Goal: Information Seeking & Learning: Find specific fact

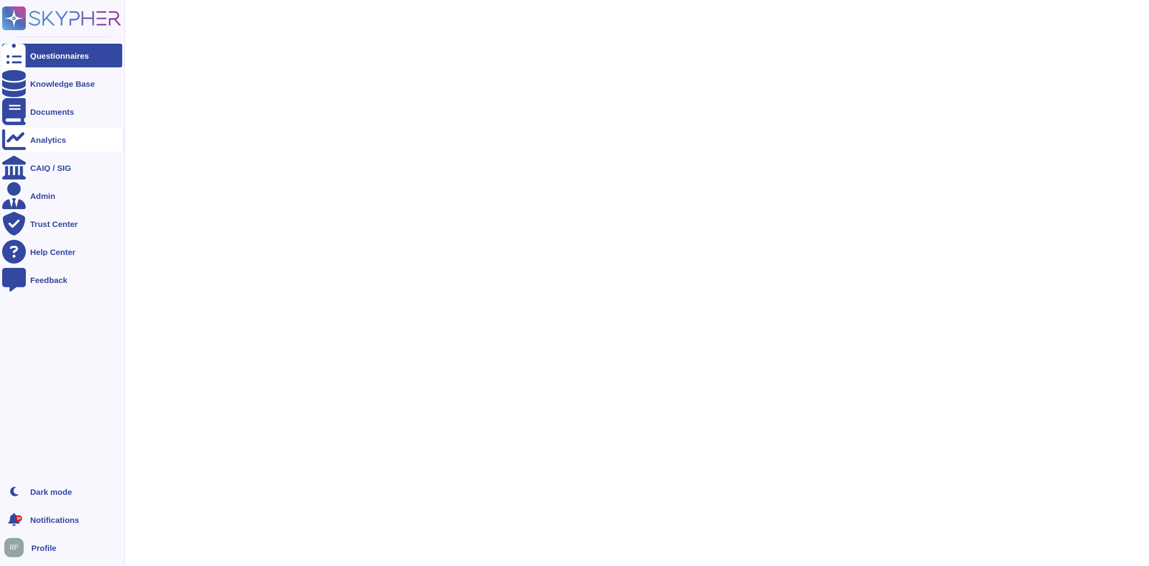
click at [31, 143] on div "Analytics" at bounding box center [62, 140] width 120 height 24
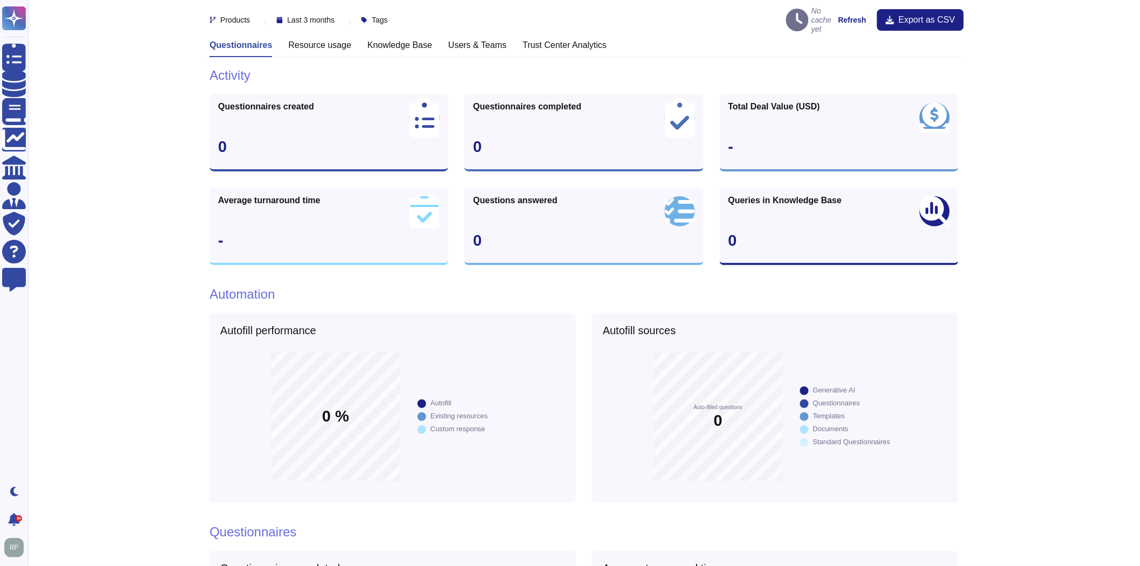
click at [300, 40] on h3 "Resource usage" at bounding box center [319, 45] width 63 height 10
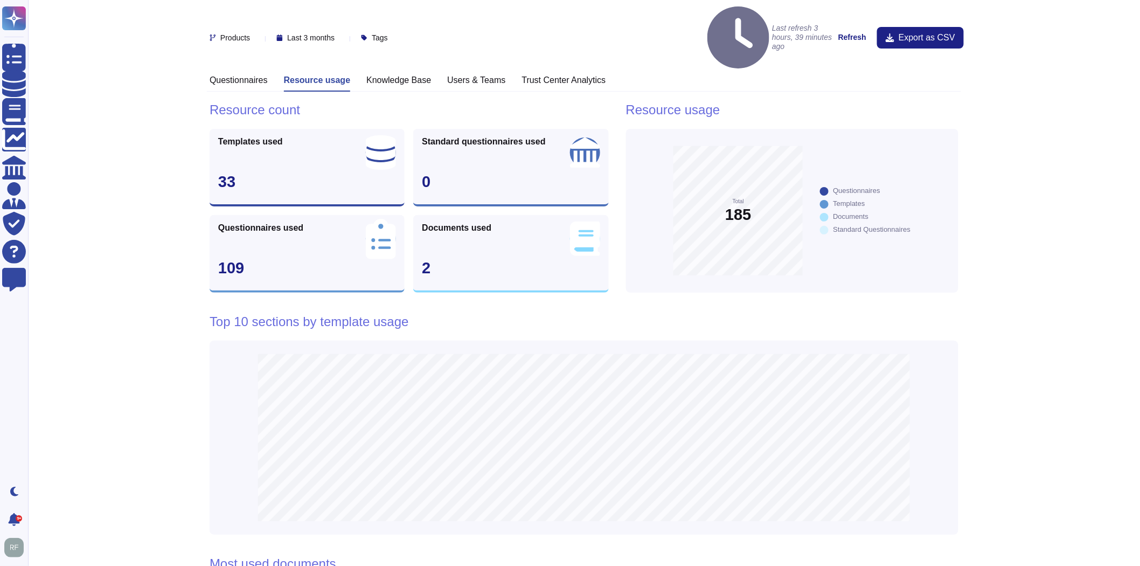
click at [248, 75] on h3 "Questionnaires" at bounding box center [239, 80] width 58 height 10
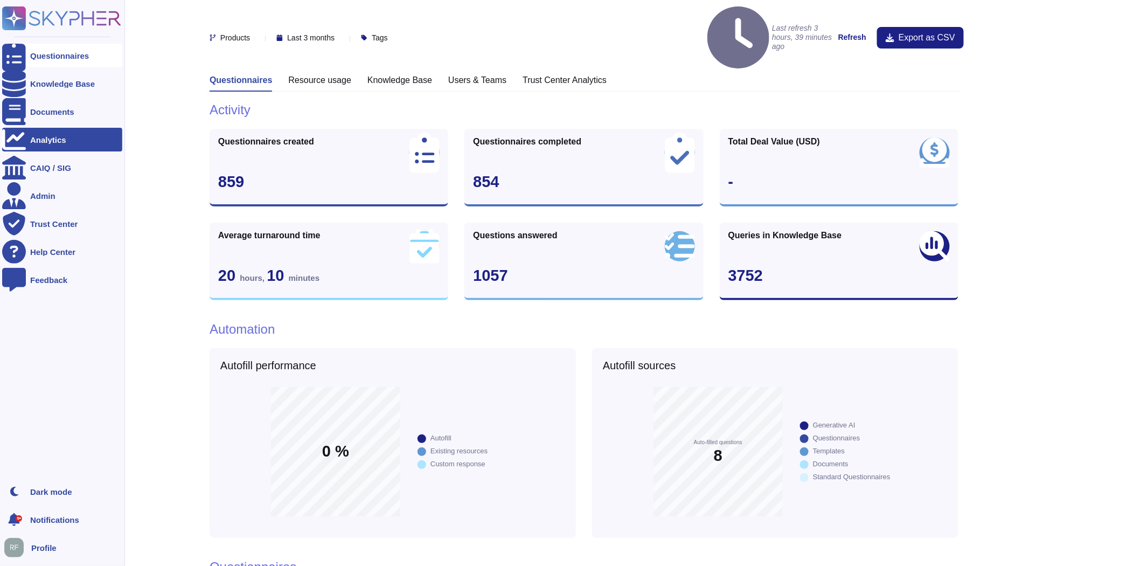
click at [8, 57] on icon at bounding box center [14, 56] width 24 height 32
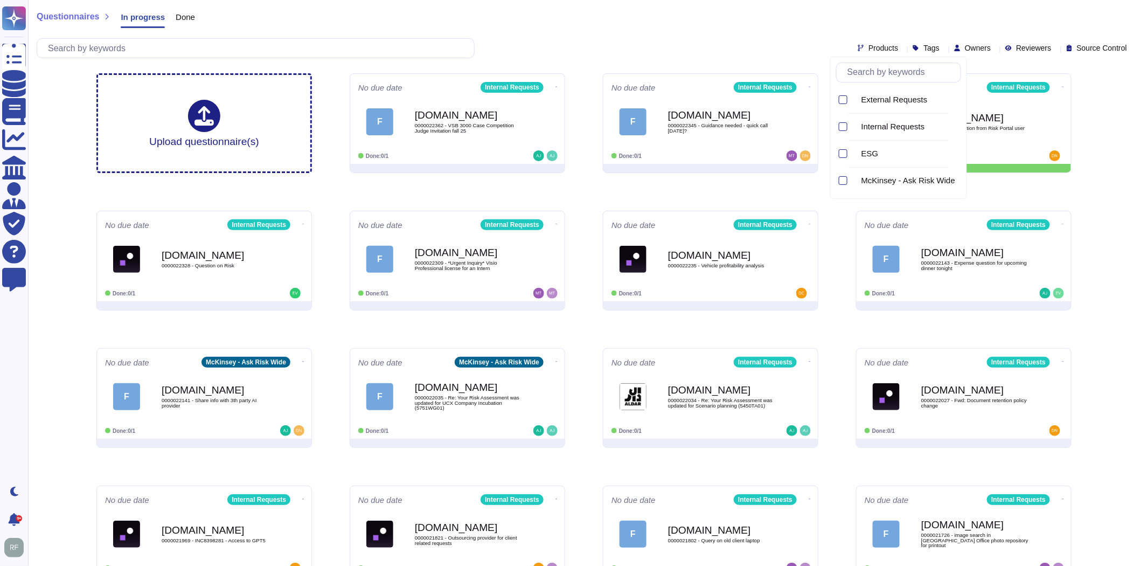
drag, startPoint x: 794, startPoint y: 39, endPoint x: 1087, endPoint y: 0, distance: 295.7
click at [796, 39] on div "Products Tags Owners Reviewers Source Control" at bounding box center [584, 48] width 1095 height 20
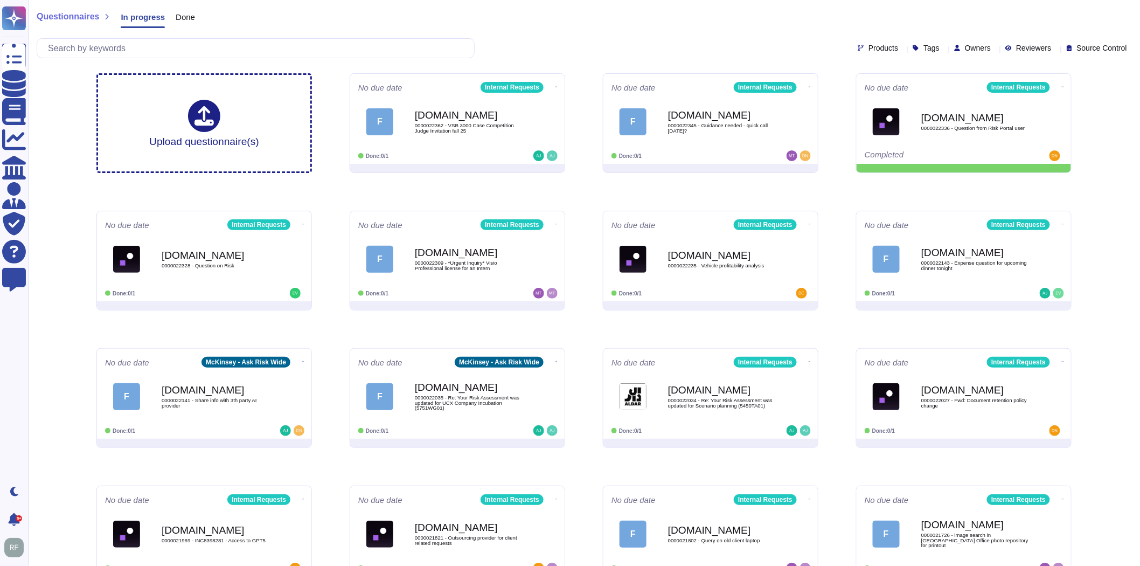
drag, startPoint x: 1087, startPoint y: 0, endPoint x: 704, endPoint y: 30, distance: 384.8
click at [704, 30] on div "Questionnaires In progress Done Products Tags Owners Reviewers Source Control" at bounding box center [584, 32] width 1112 height 65
click at [219, 143] on div "Click or Drag & Drop or Upload from Google Drive" at bounding box center [204, 123] width 223 height 101
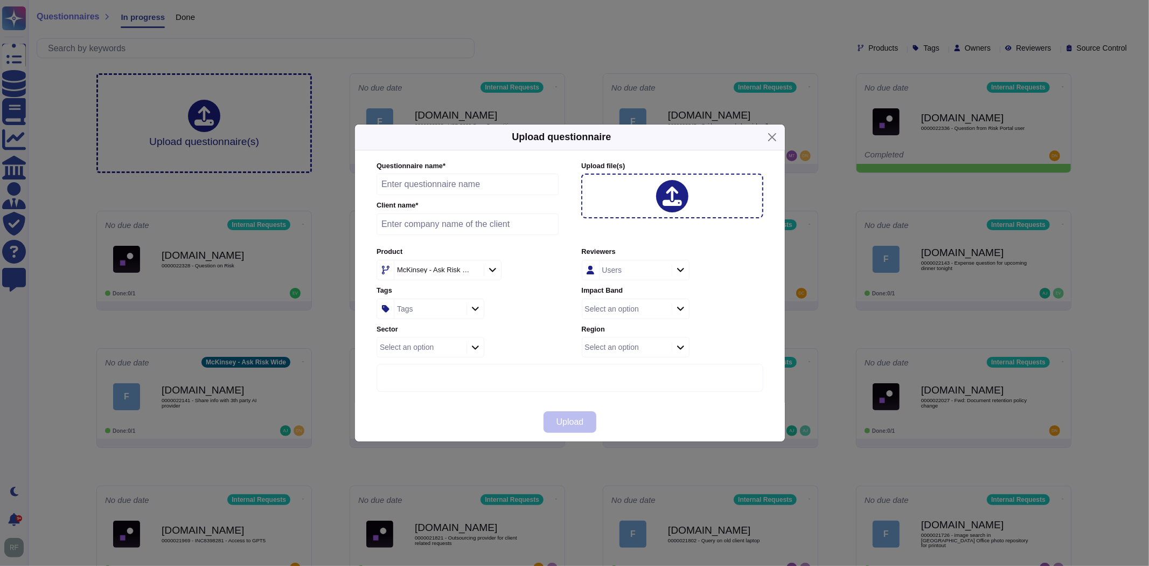
click at [476, 374] on div "More options" at bounding box center [570, 531] width 386 height 335
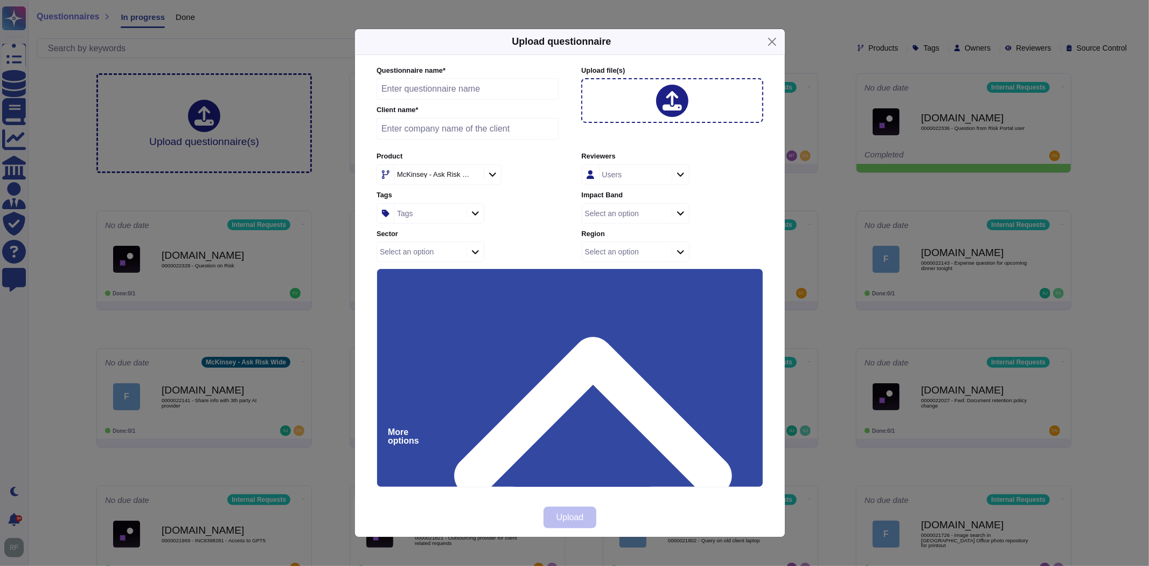
click at [450, 289] on div "More options" at bounding box center [570, 436] width 386 height 335
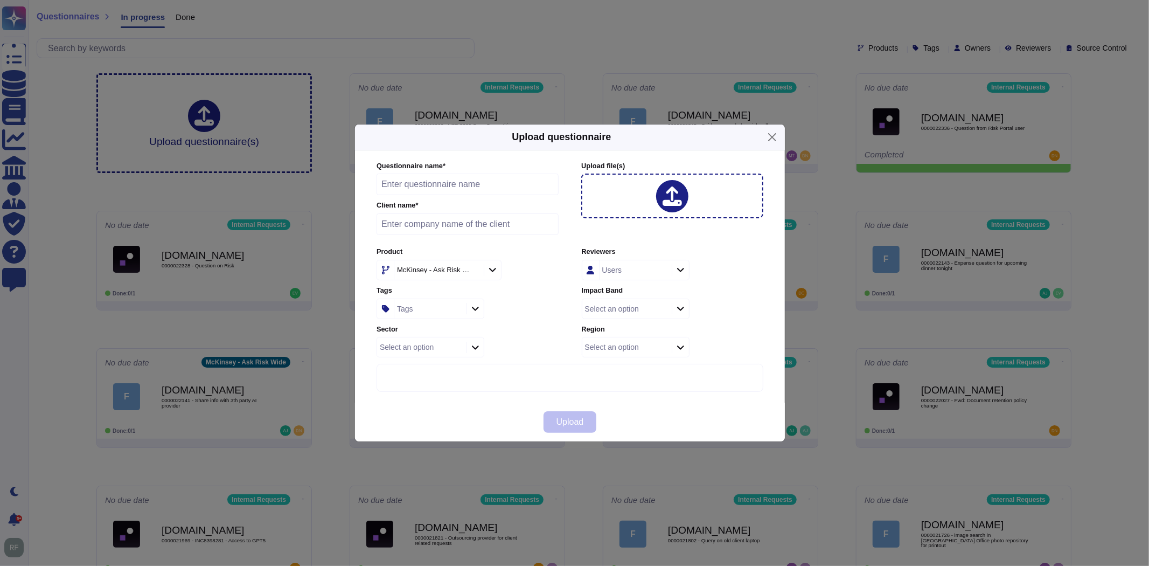
click at [442, 310] on div "Tags" at bounding box center [429, 308] width 70 height 19
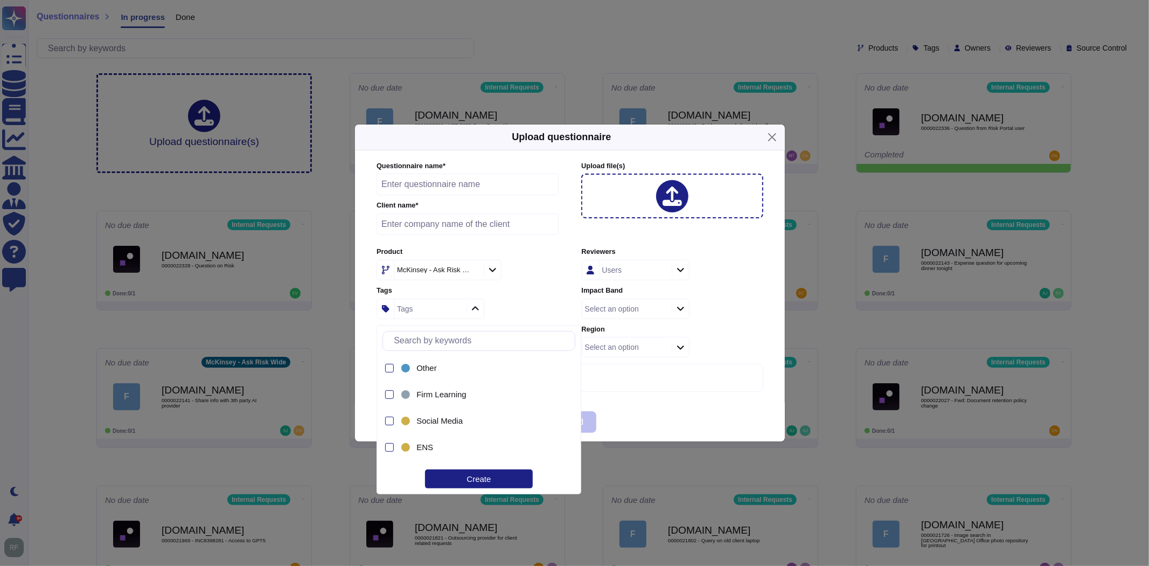
click at [516, 307] on div "Tags" at bounding box center [468, 308] width 182 height 20
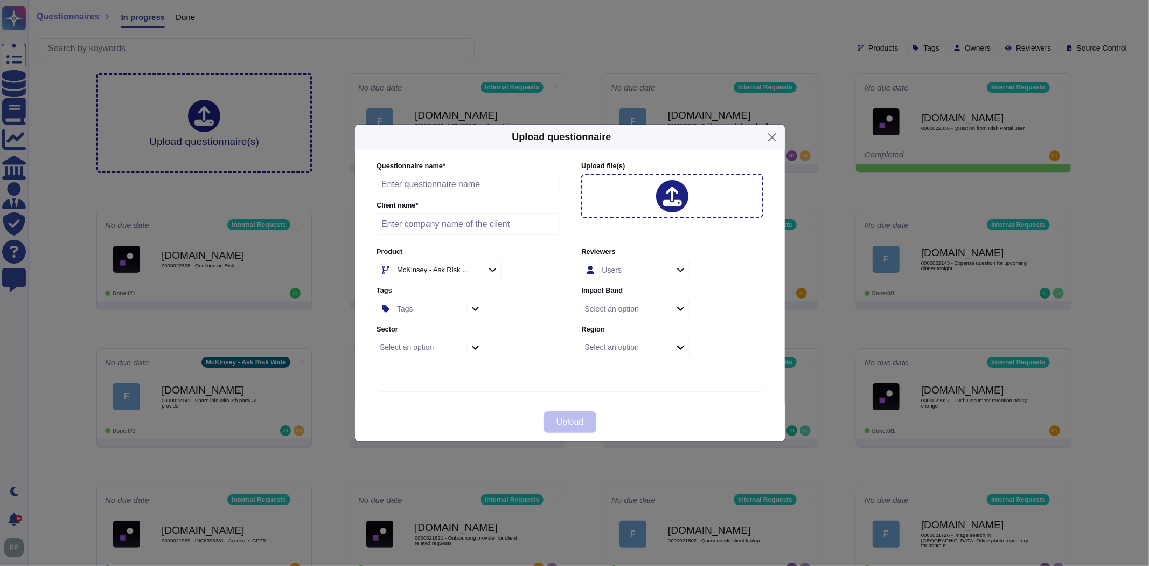
click at [732, 472] on icon at bounding box center [593, 551] width 277 height 158
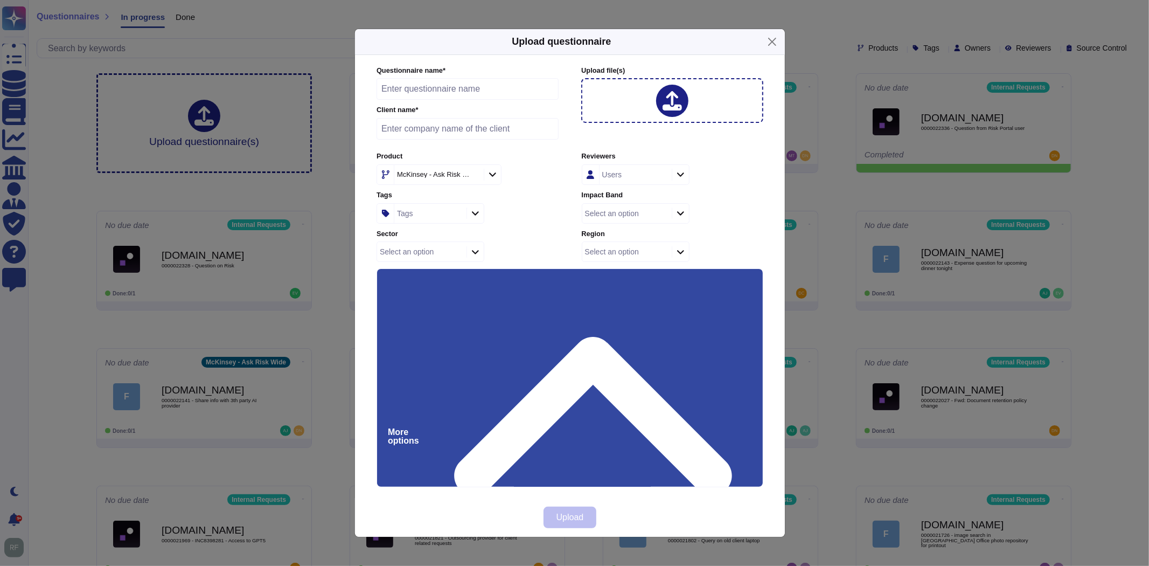
click at [741, 289] on div "More options" at bounding box center [570, 436] width 386 height 335
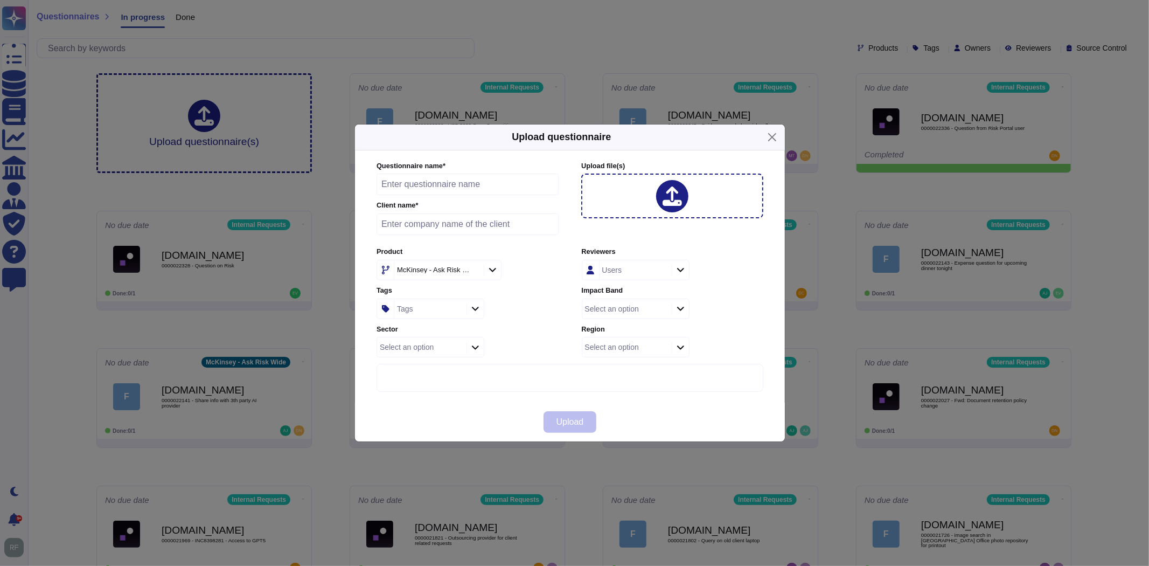
click at [548, 354] on div "Select an option" at bounding box center [468, 347] width 182 height 20
click at [770, 135] on button "Close" at bounding box center [772, 137] width 17 height 17
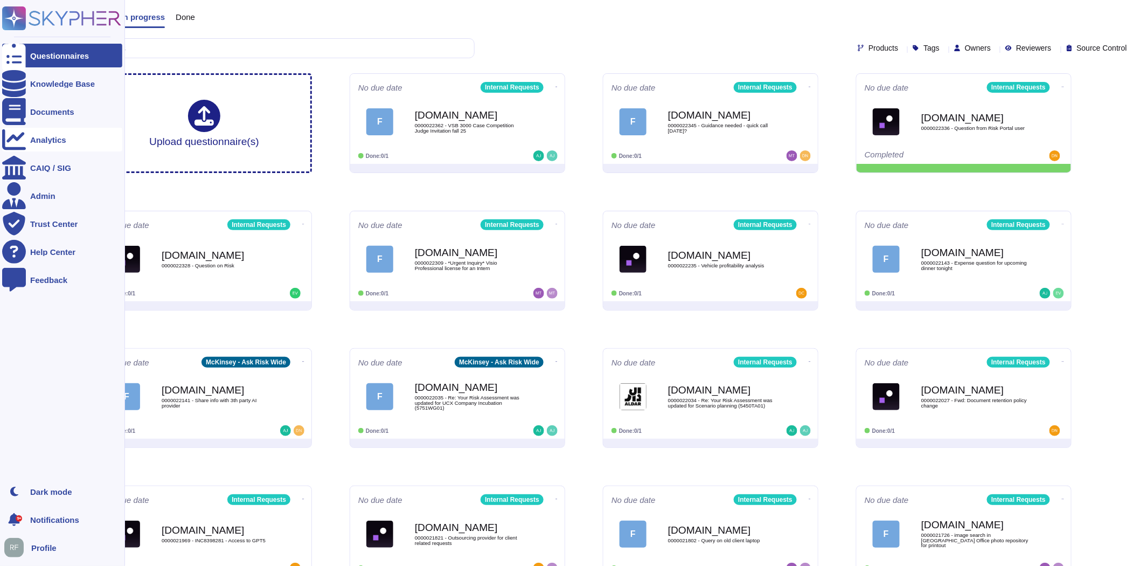
click at [17, 142] on icon at bounding box center [14, 140] width 24 height 24
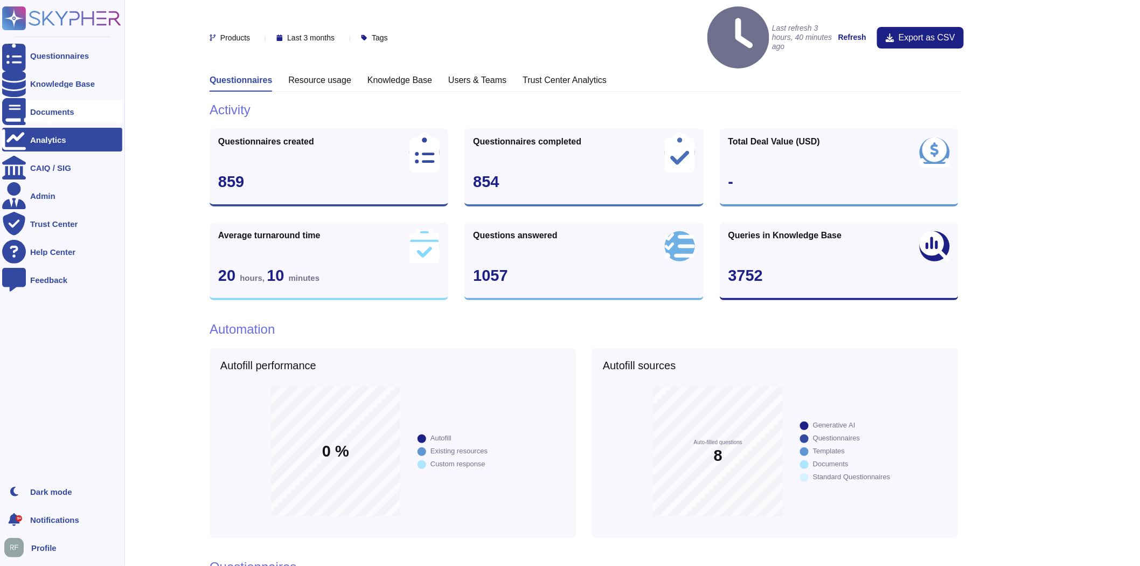
click at [22, 108] on div at bounding box center [14, 112] width 24 height 24
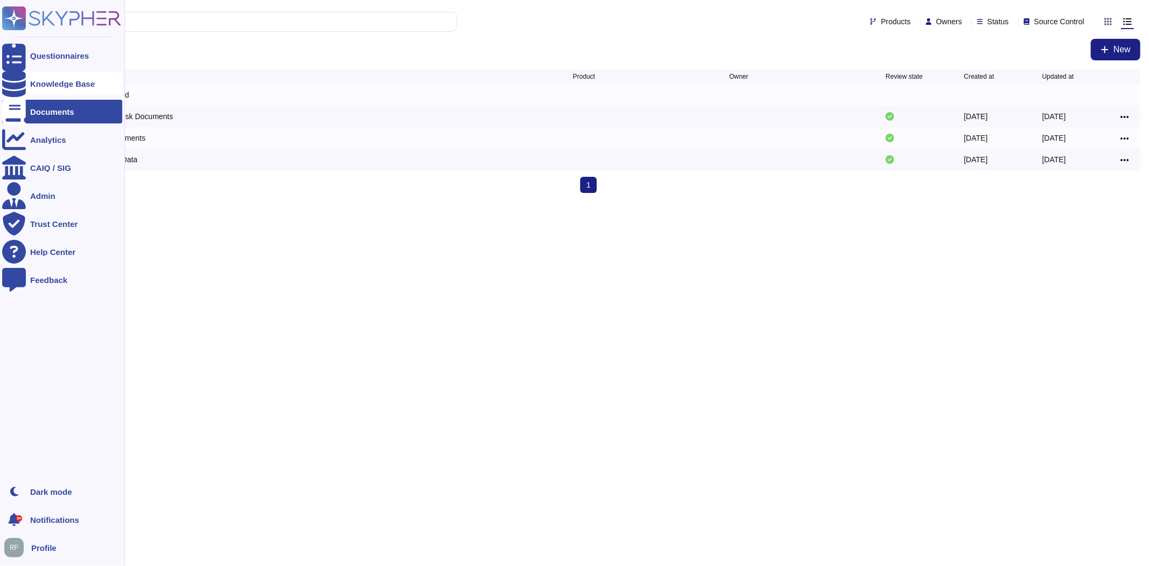
click at [36, 88] on div "Knowledge Base" at bounding box center [62, 84] width 120 height 24
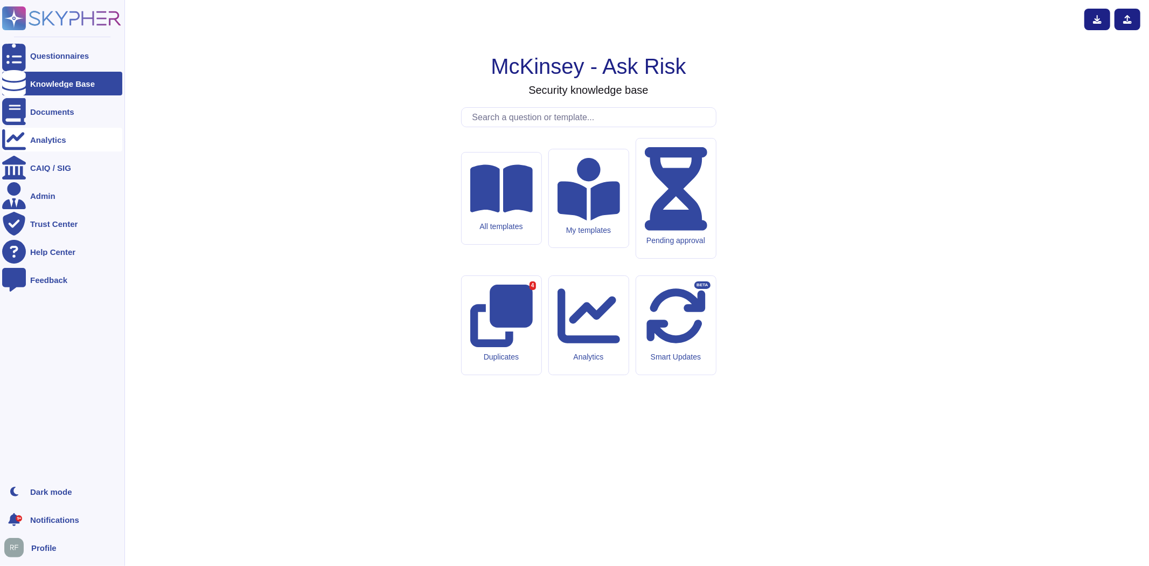
click at [52, 145] on div "Analytics" at bounding box center [62, 140] width 120 height 24
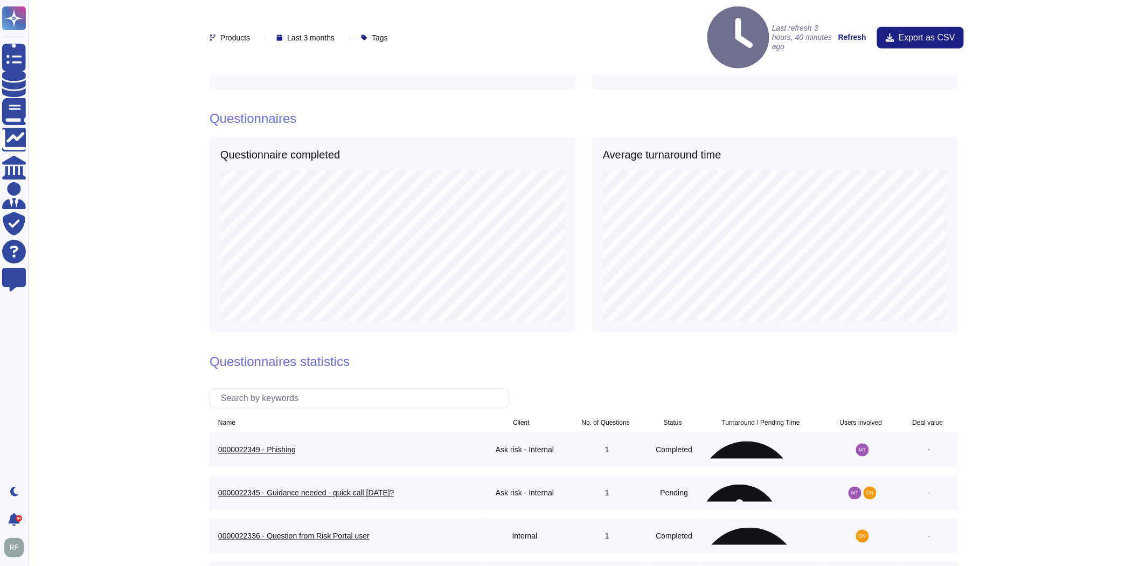
scroll to position [478, 0]
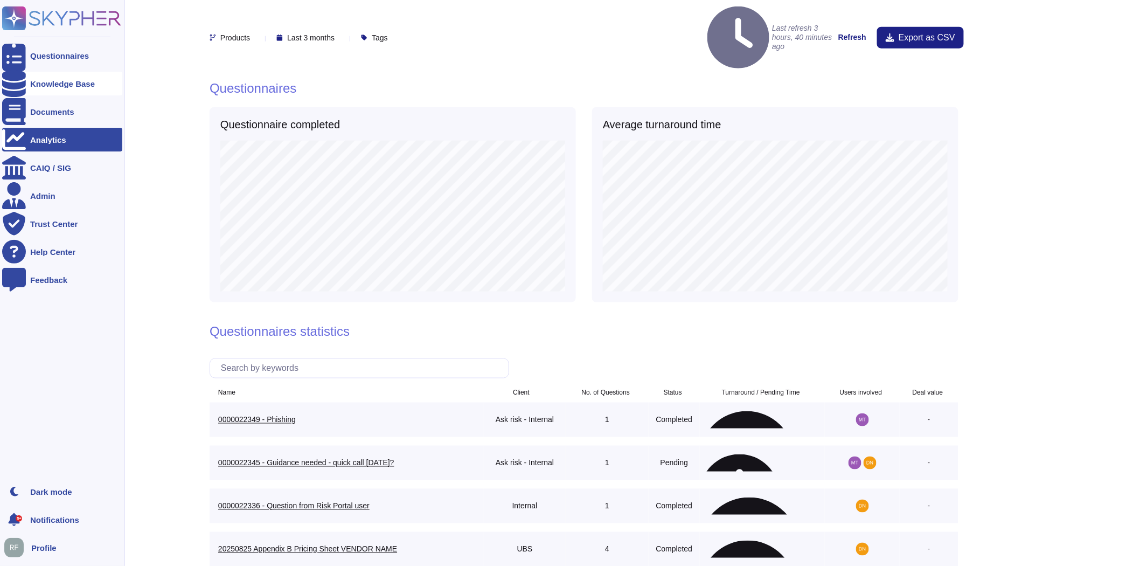
click at [40, 84] on div "Knowledge Base" at bounding box center [62, 84] width 65 height 8
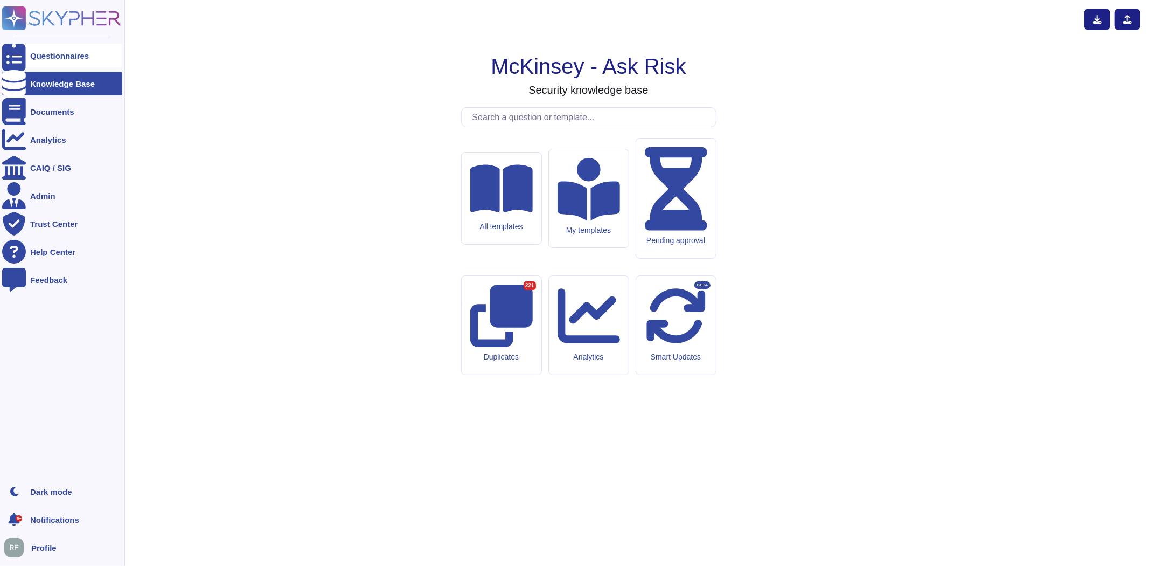
click at [52, 56] on div "Questionnaires" at bounding box center [59, 56] width 59 height 8
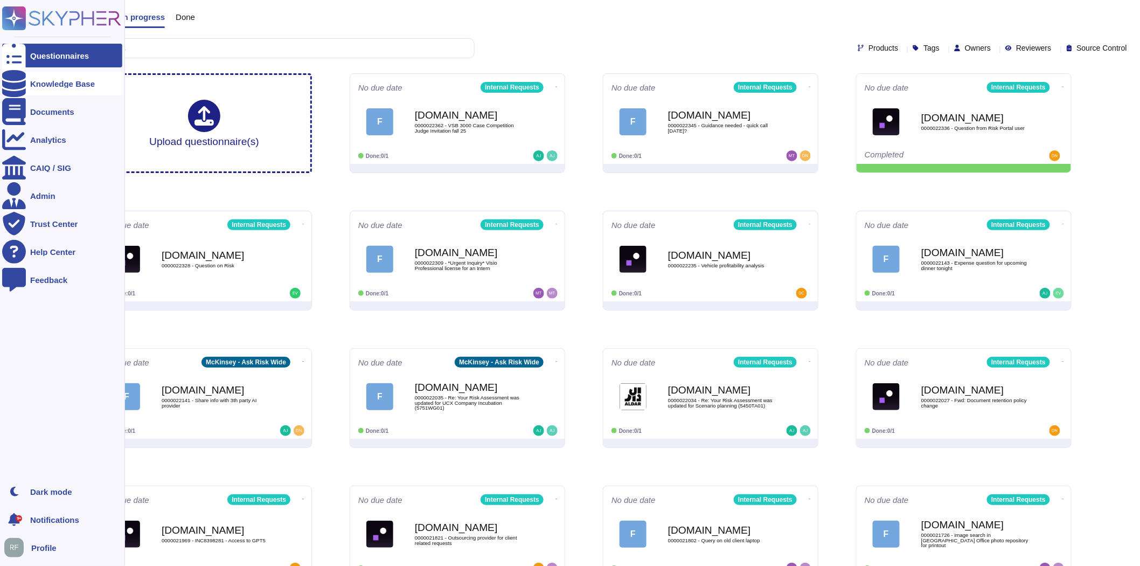
click at [11, 81] on icon at bounding box center [14, 83] width 24 height 27
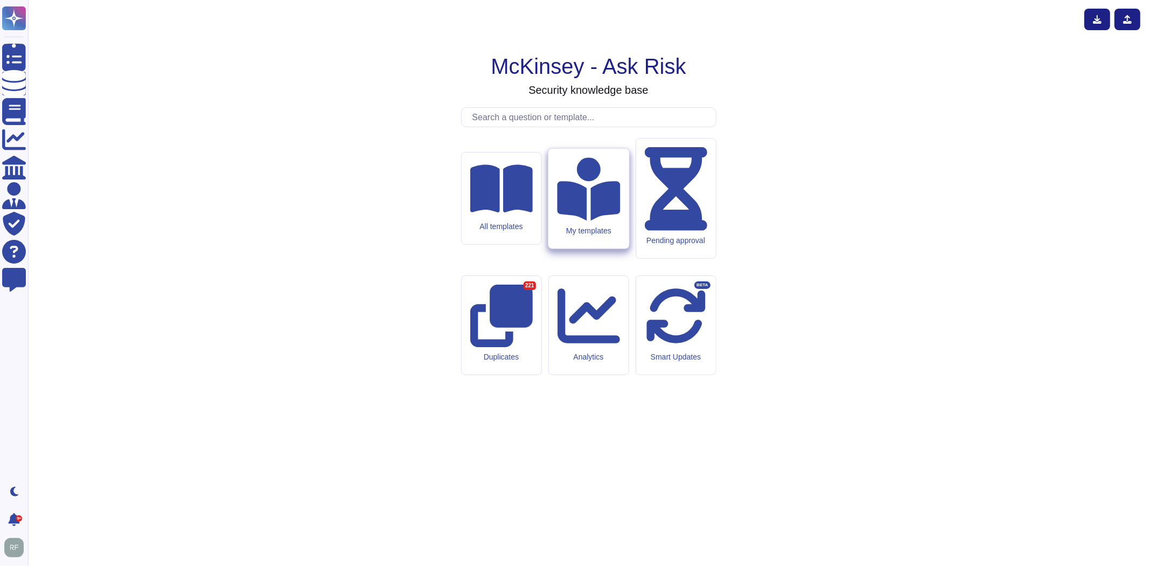
click at [552, 248] on div "My templates" at bounding box center [588, 199] width 80 height 100
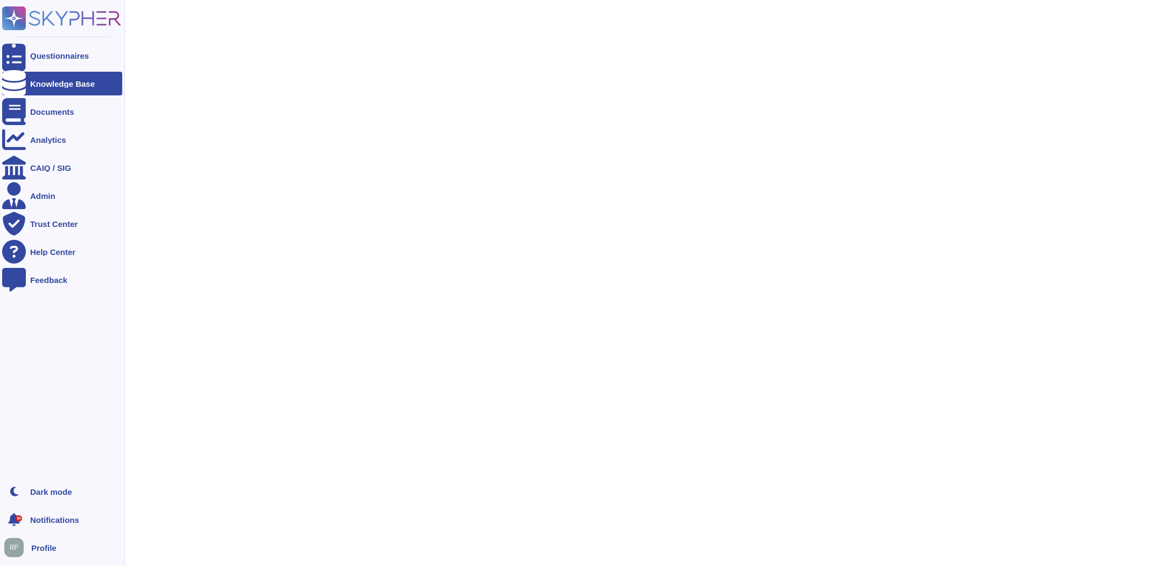
click at [31, 91] on div "Knowledge Base" at bounding box center [62, 84] width 120 height 24
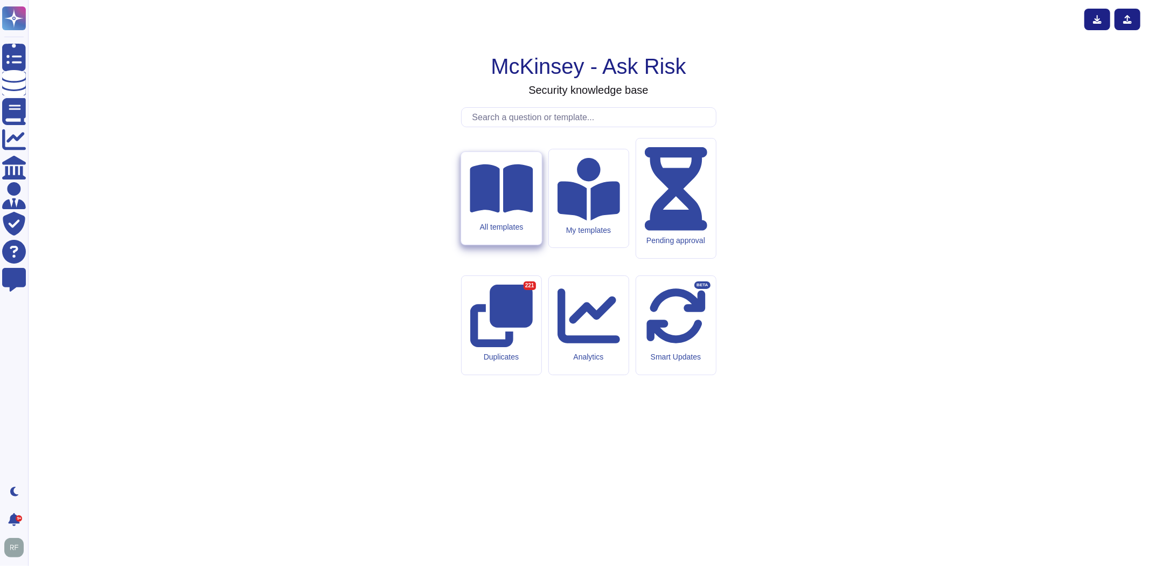
click at [505, 213] on icon at bounding box center [501, 188] width 63 height 48
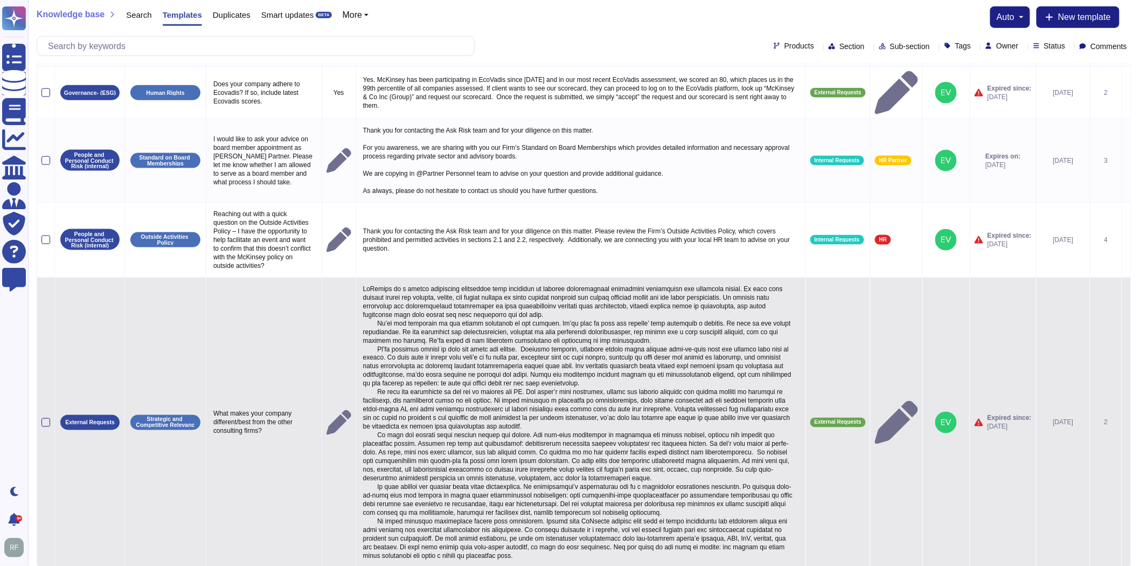
scroll to position [558, 0]
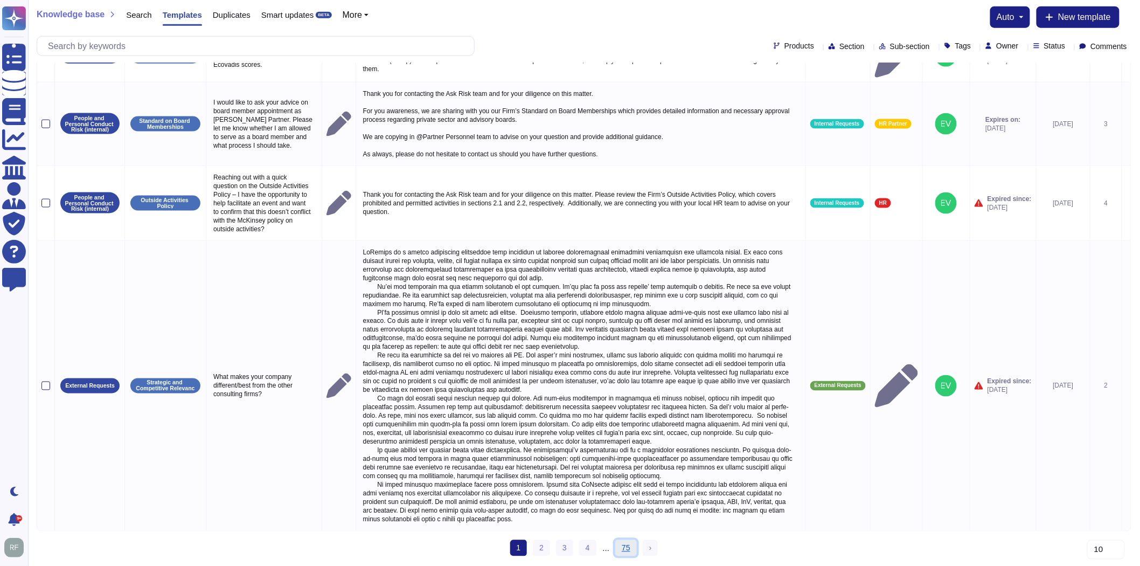
click at [629, 545] on link "75" at bounding box center [626, 548] width 22 height 16
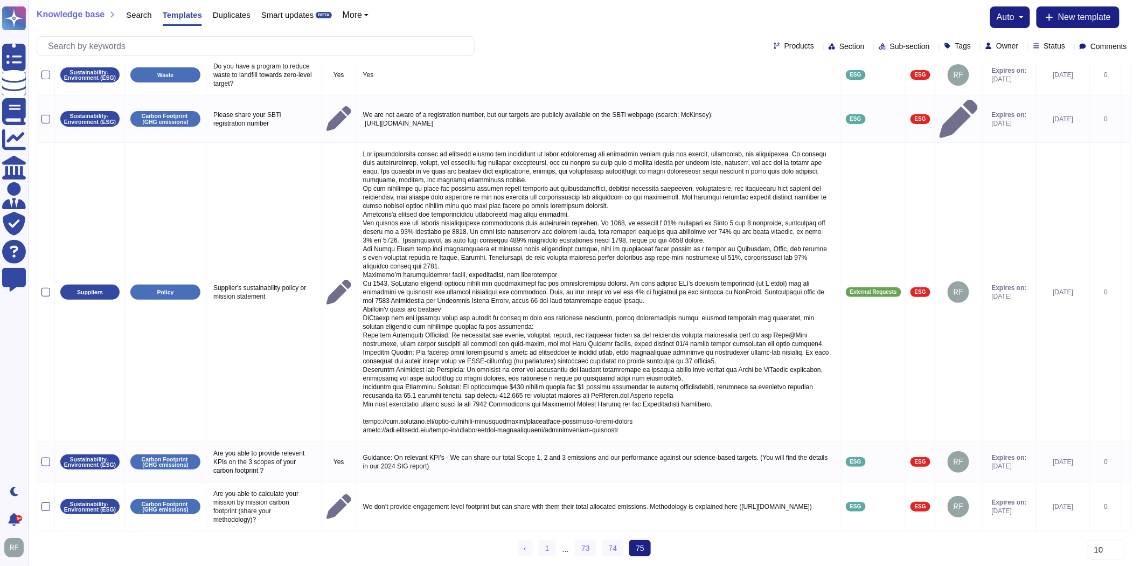
scroll to position [54, 0]
click at [582, 545] on link "73" at bounding box center [586, 548] width 22 height 16
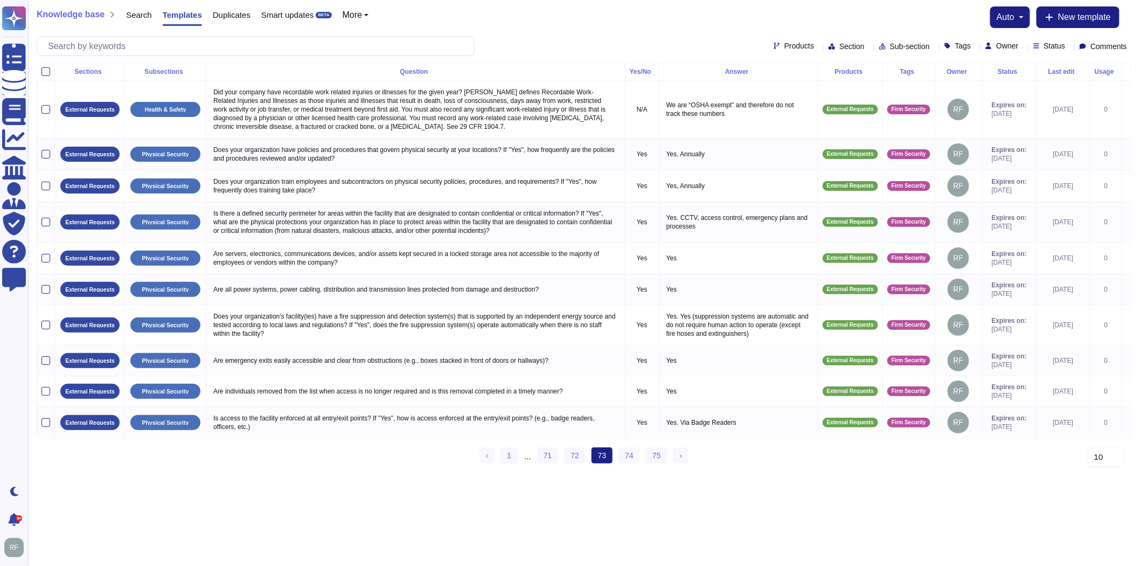
scroll to position [0, 0]
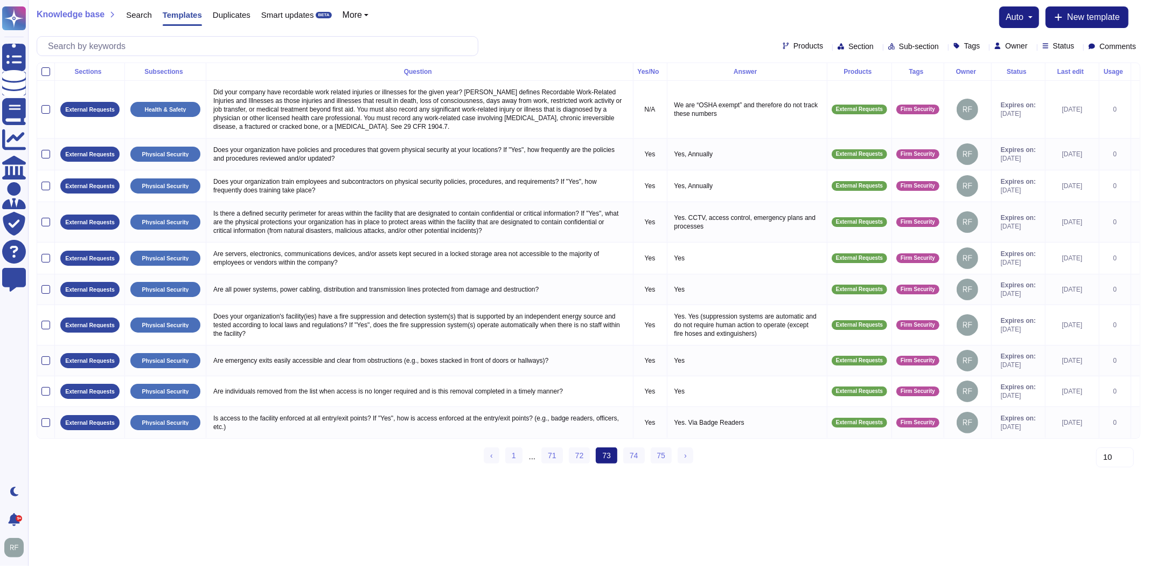
click at [552, 464] on li "71" at bounding box center [552, 455] width 21 height 17
click at [555, 463] on link "71" at bounding box center [552, 455] width 22 height 16
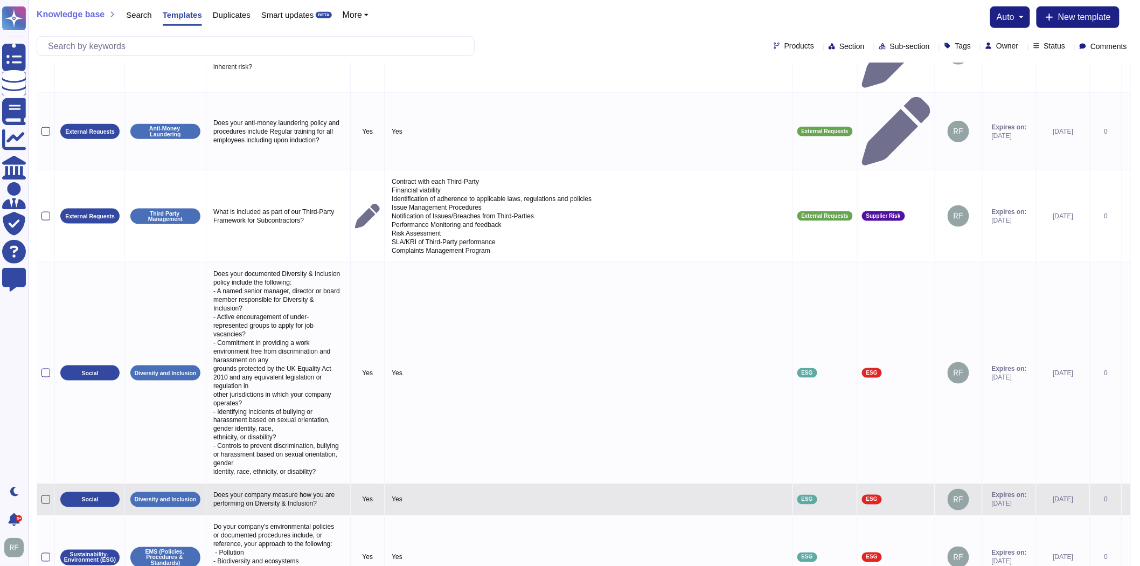
scroll to position [437, 0]
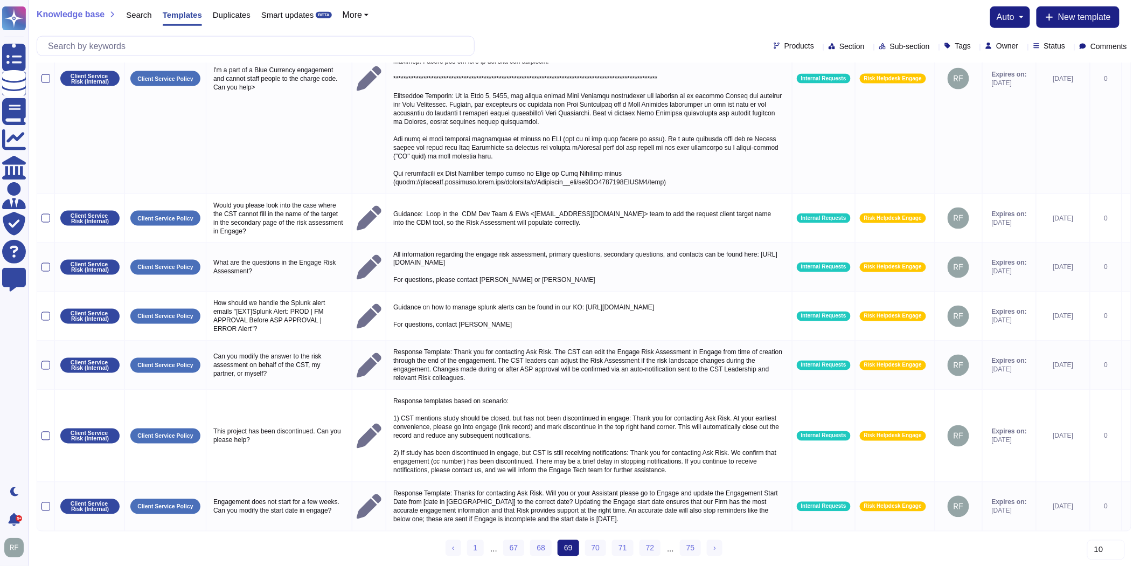
scroll to position [593, 0]
click at [509, 545] on link "67" at bounding box center [514, 548] width 22 height 16
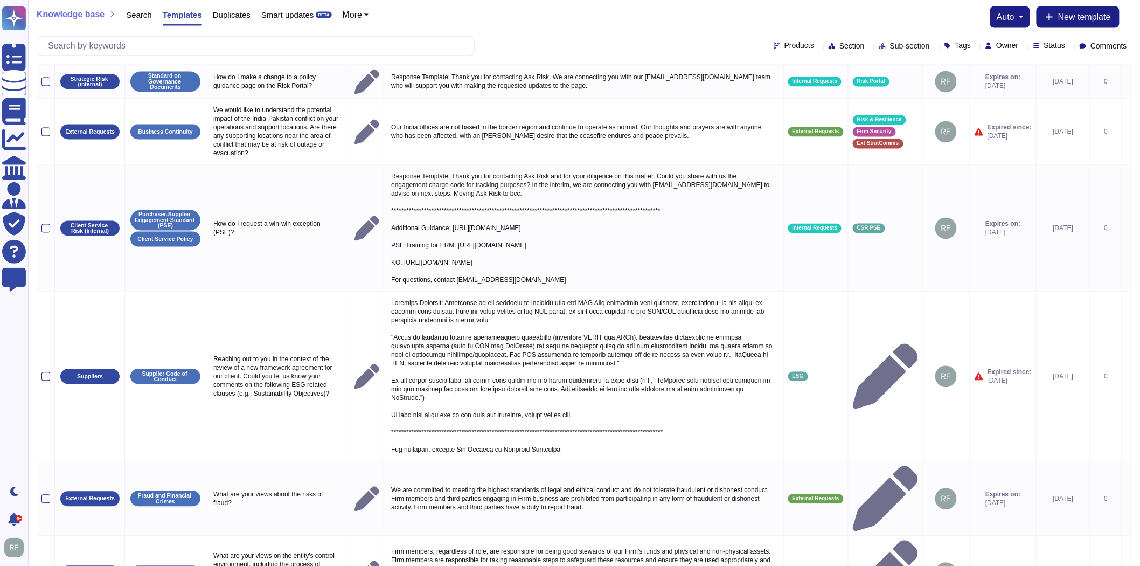
scroll to position [912, 0]
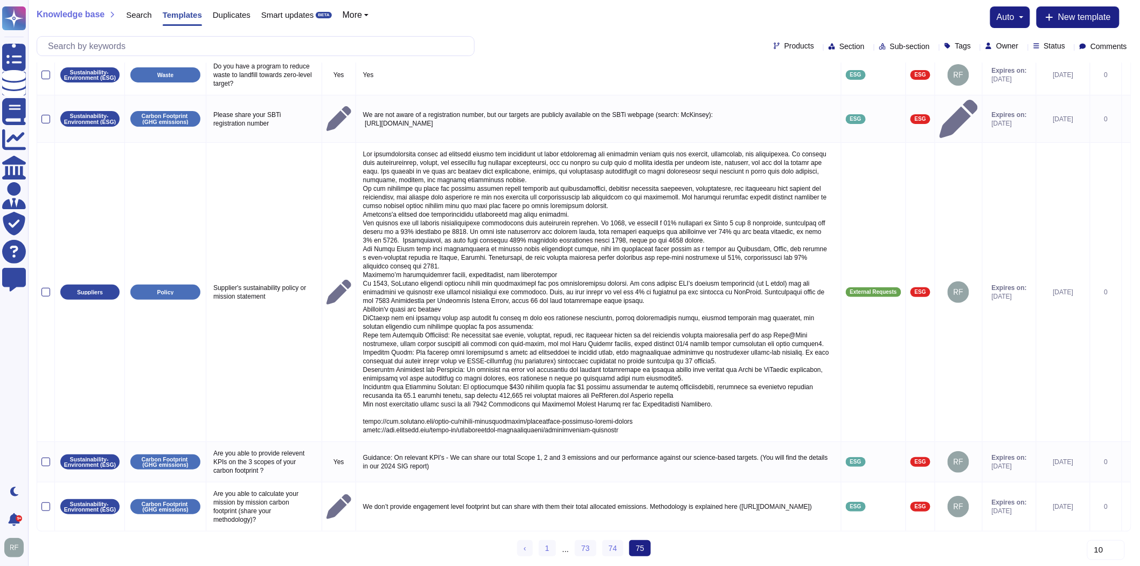
scroll to position [54, 0]
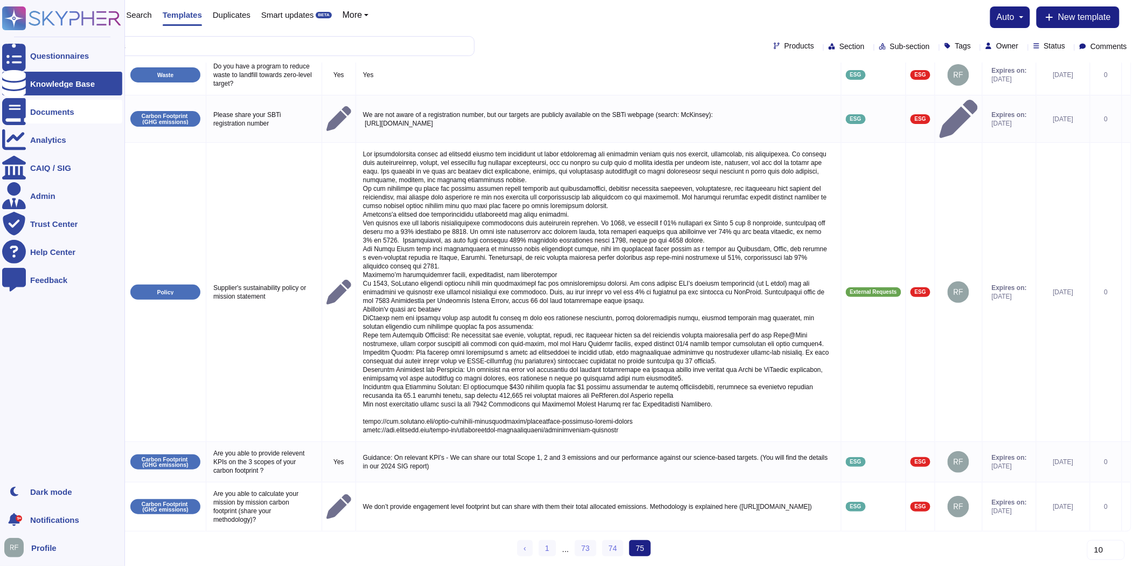
click at [17, 109] on icon at bounding box center [14, 111] width 24 height 27
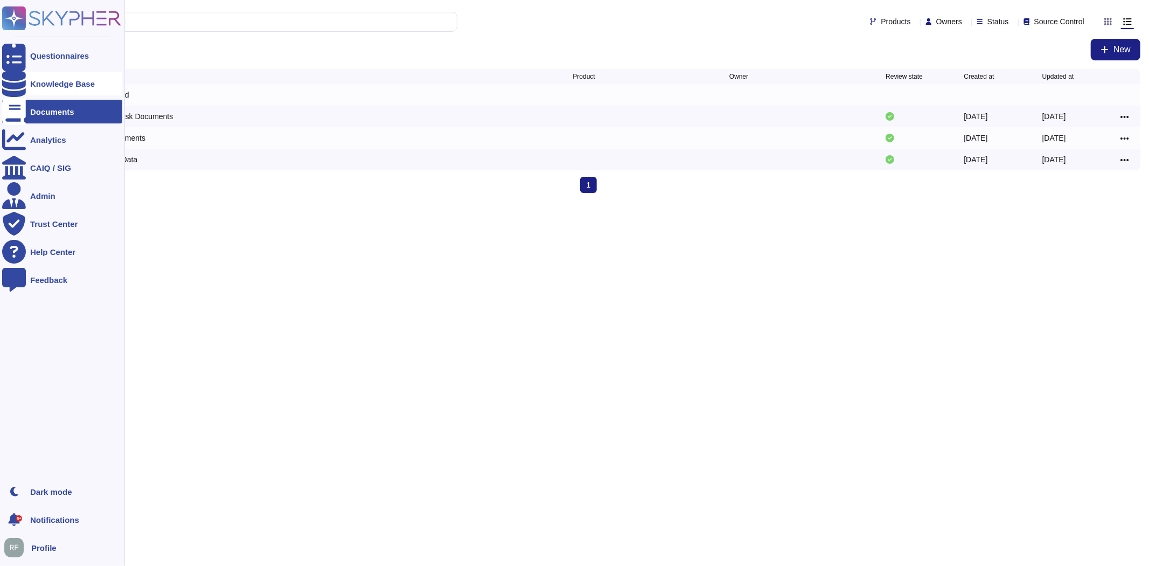
click at [39, 84] on div "Knowledge Base" at bounding box center [62, 84] width 65 height 8
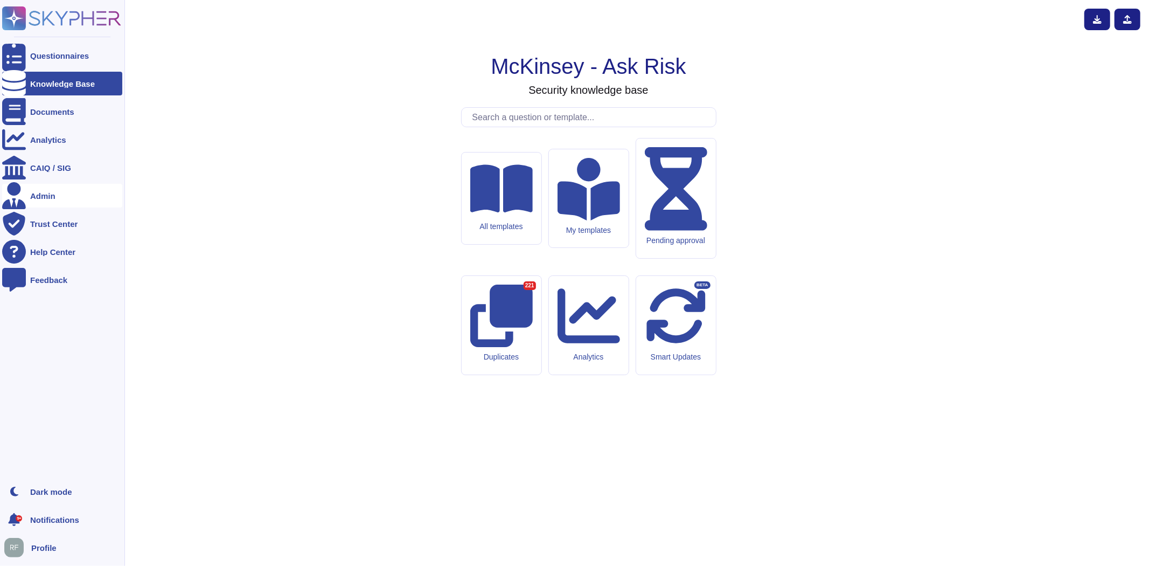
click at [31, 204] on div "Admin" at bounding box center [62, 196] width 120 height 24
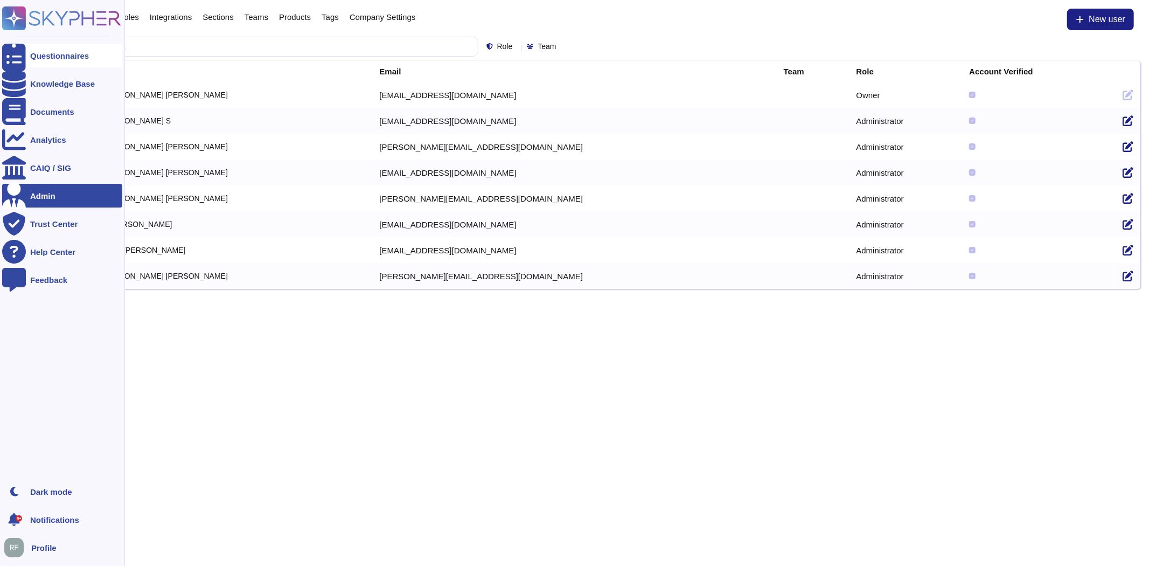
click at [54, 56] on div "Questionnaires" at bounding box center [59, 56] width 59 height 8
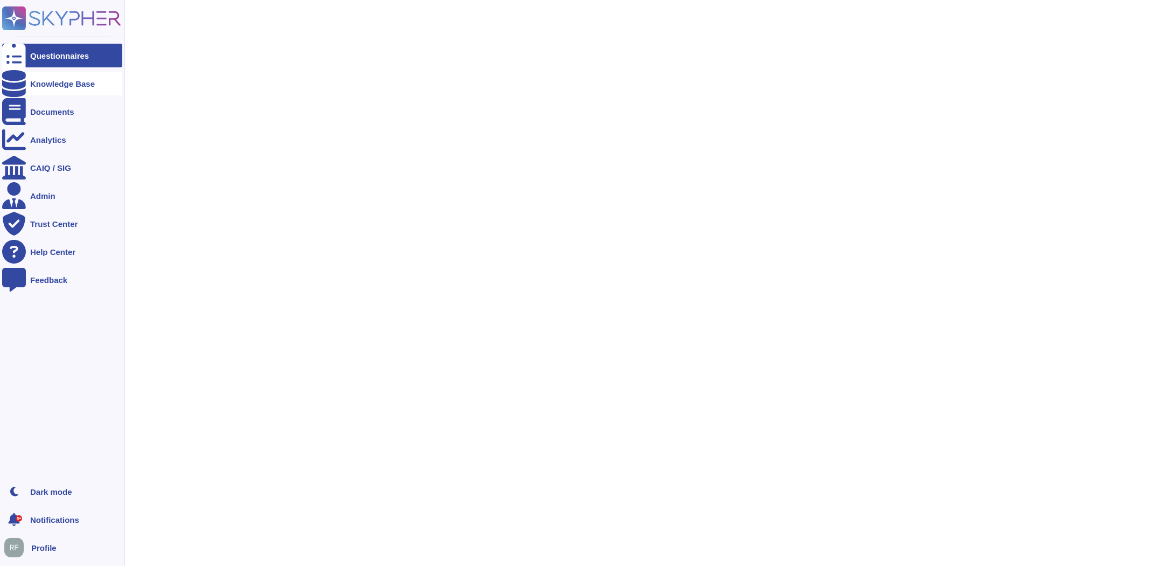
click at [20, 82] on div at bounding box center [14, 84] width 24 height 24
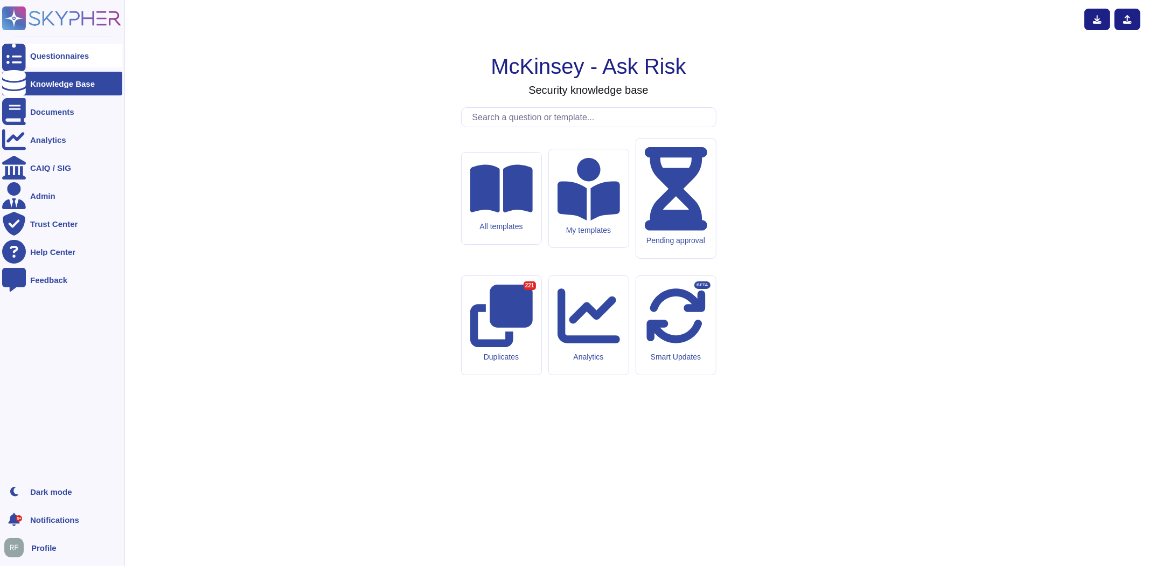
click at [42, 49] on div "Questionnaires" at bounding box center [62, 56] width 120 height 24
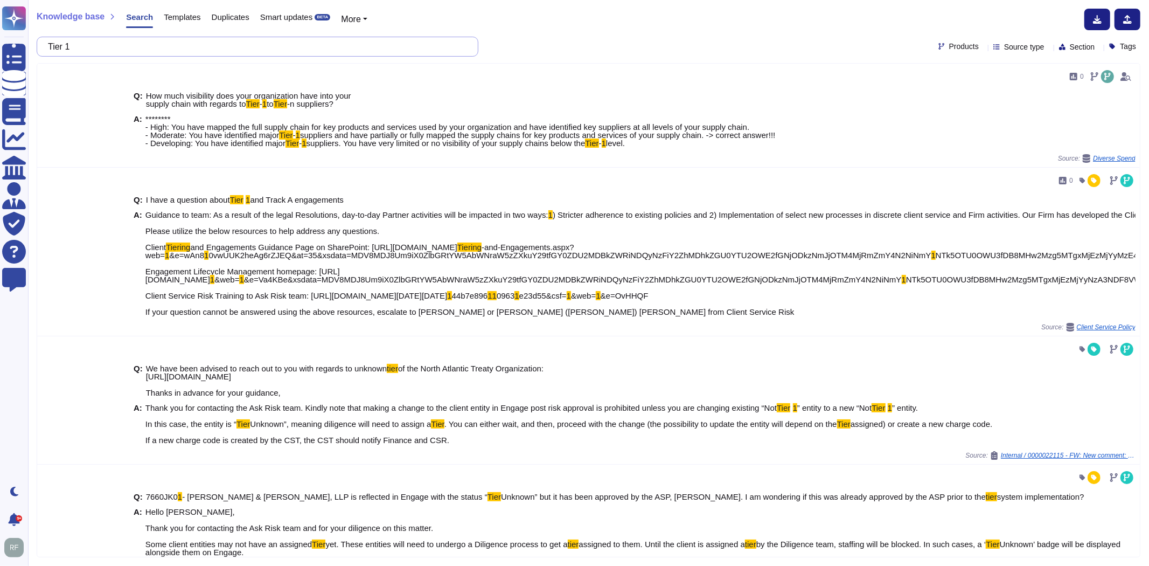
click at [133, 50] on input "Tier 1" at bounding box center [255, 46] width 425 height 19
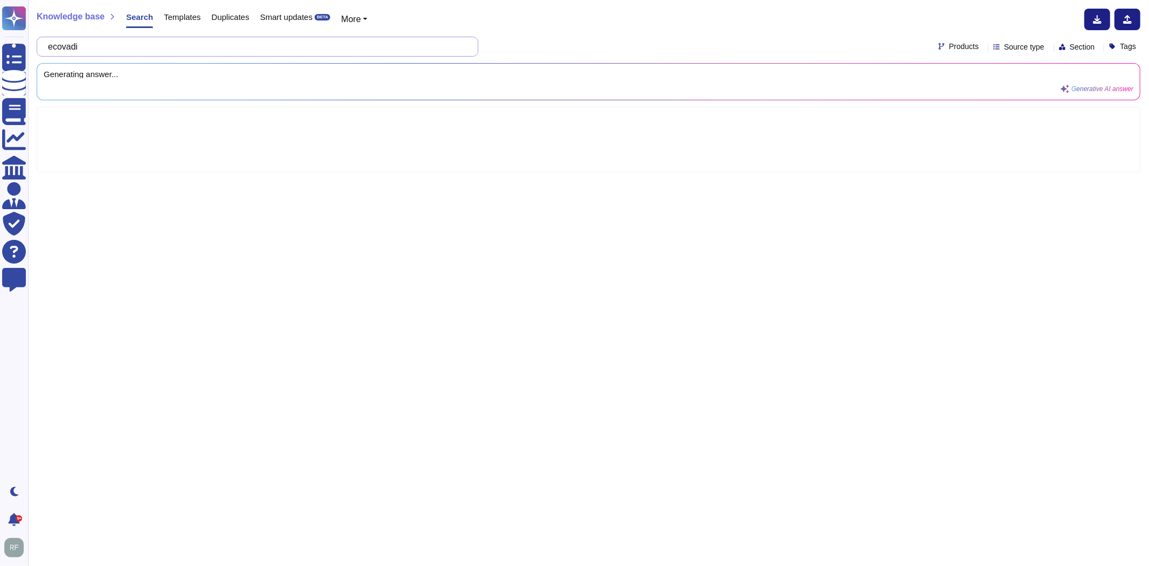
type input "ecovadis"
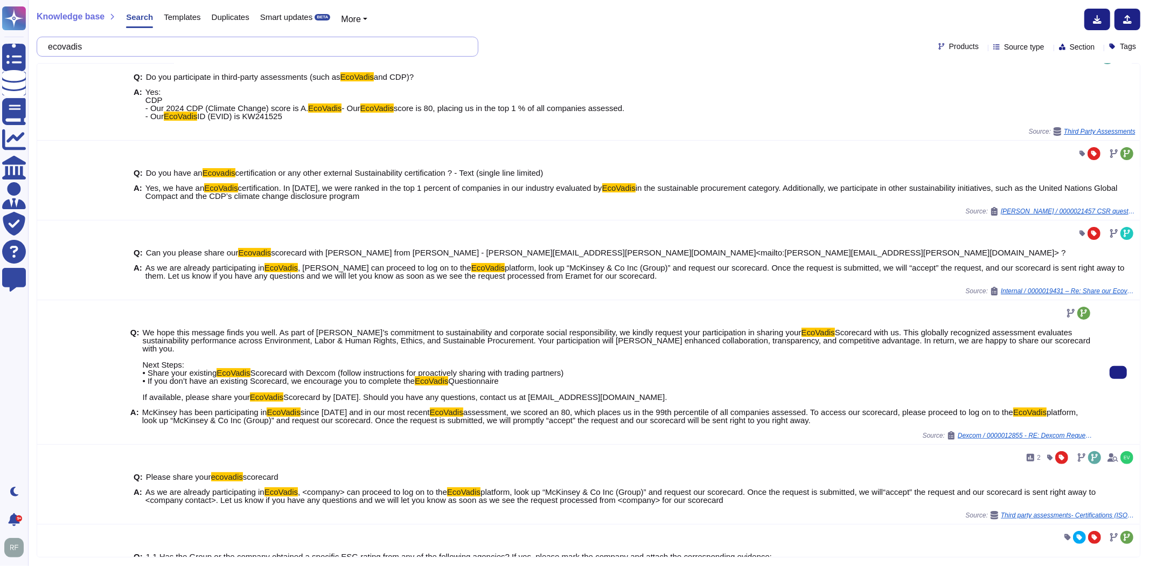
scroll to position [149, 0]
